Goal: Navigation & Orientation: Find specific page/section

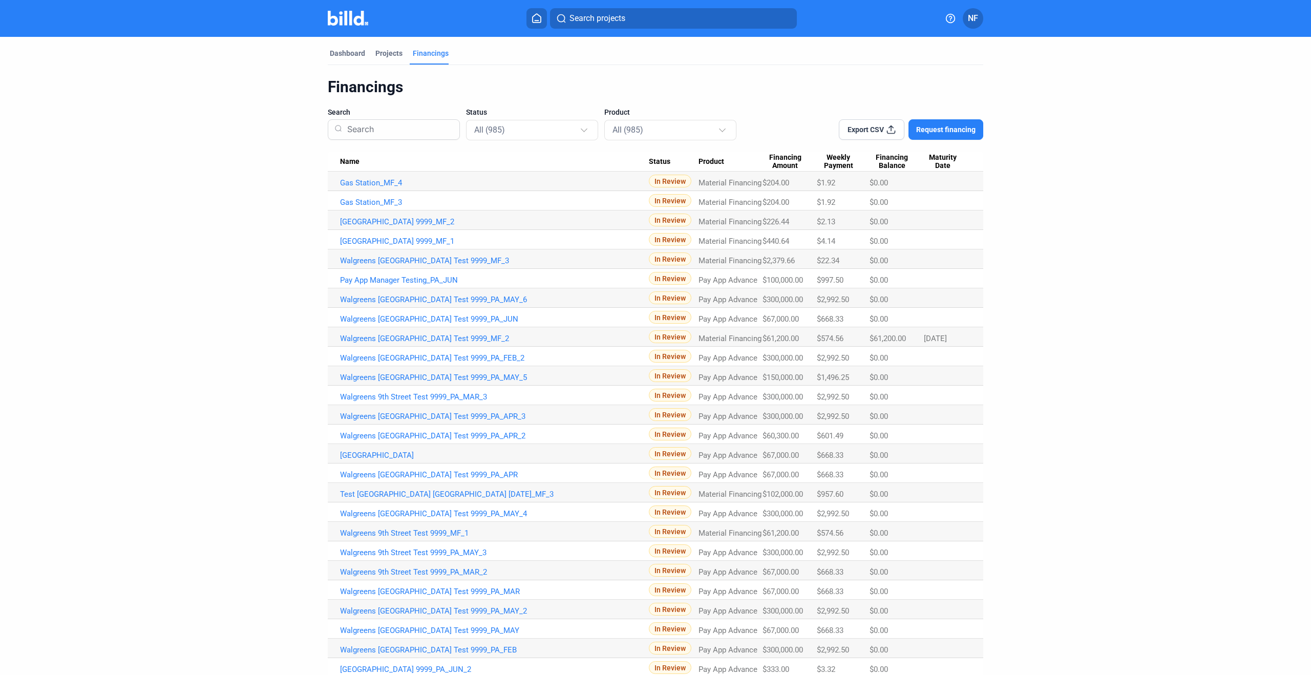
click at [212, 73] on dashboard "Dashboard Projects Financings Financings Search Status All (985) Product All (9…" at bounding box center [656, 507] width 1180 height 940
click at [347, 50] on div "Dashboard" at bounding box center [347, 53] width 35 height 10
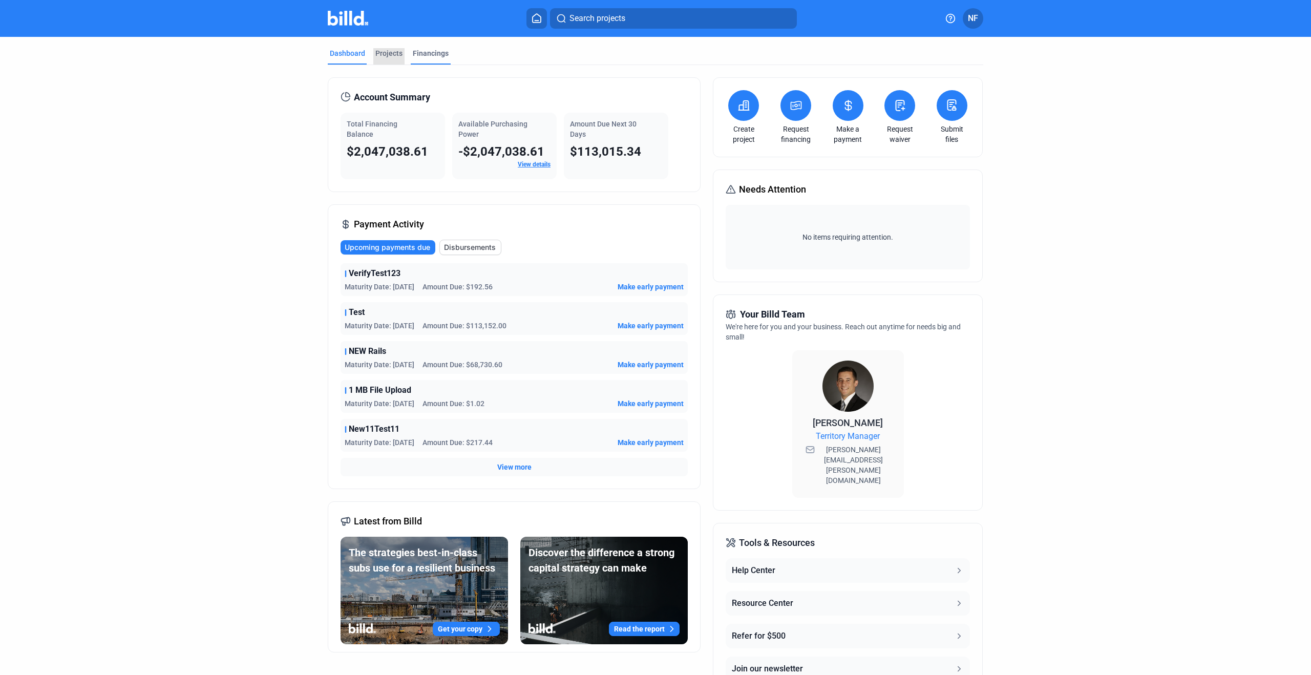
drag, startPoint x: 391, startPoint y: 52, endPoint x: 412, endPoint y: 51, distance: 21.0
click at [392, 52] on div "Projects" at bounding box center [389, 53] width 27 height 10
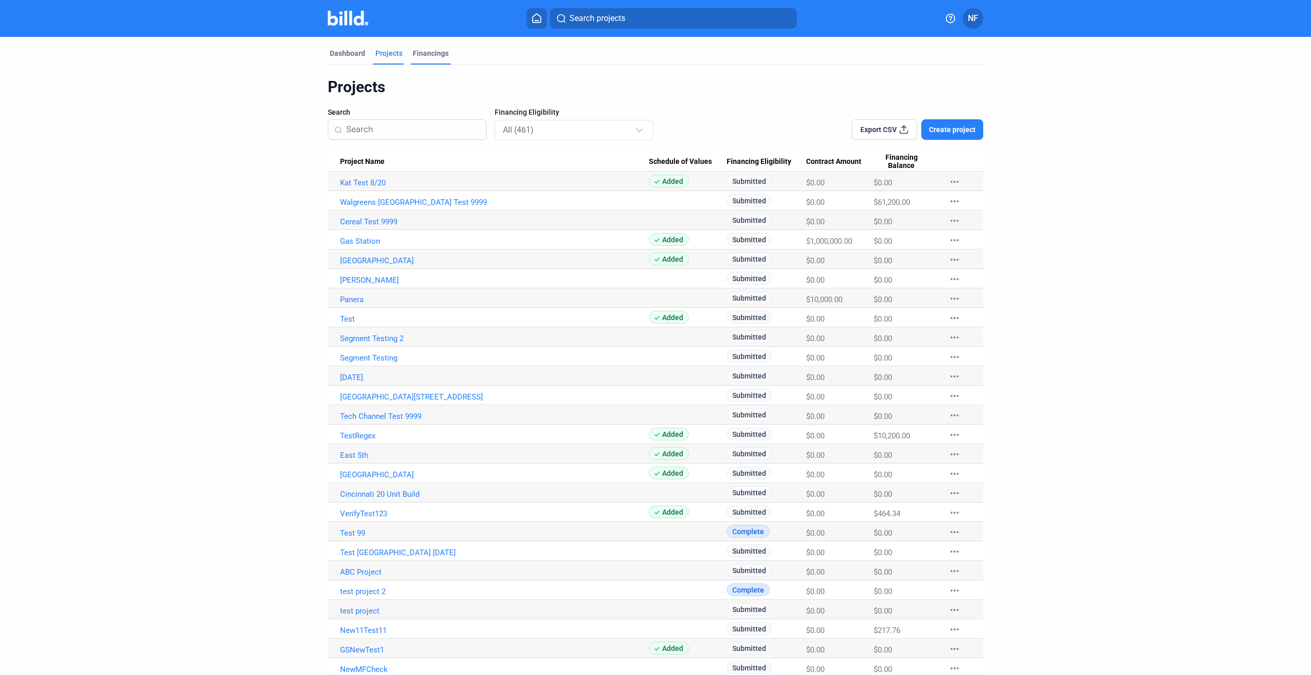
click at [425, 49] on div "Financings" at bounding box center [431, 53] width 36 height 10
